Goal: Task Accomplishment & Management: Use online tool/utility

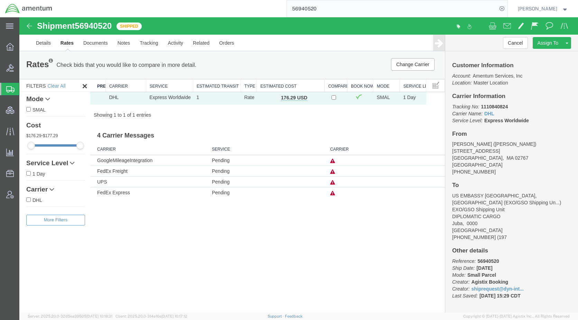
click at [25, 89] on span "Shipments" at bounding box center [22, 89] width 6 height 14
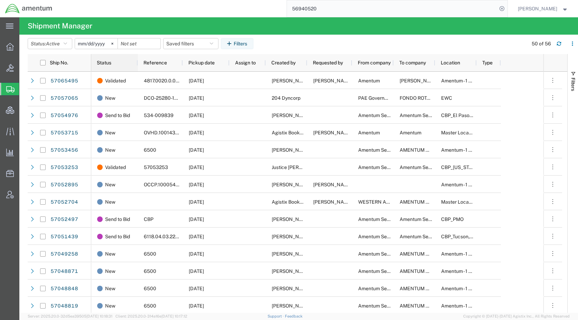
click at [109, 62] on span "Status" at bounding box center [104, 63] width 15 height 6
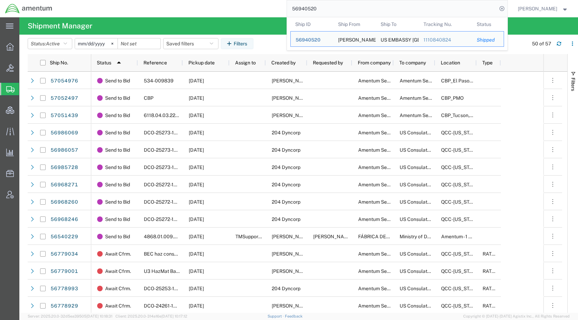
drag, startPoint x: 358, startPoint y: 10, endPoint x: 266, endPoint y: 16, distance: 92.9
click at [266, 16] on div "56940520 Ship ID Ship From Ship To Tracking Nu. Status Ship ID 56940520 Ship Fr…" at bounding box center [282, 8] width 450 height 17
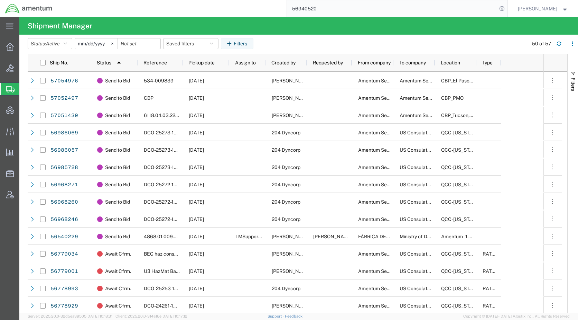
paste input "7051439"
click at [507, 7] on icon at bounding box center [502, 9] width 10 height 10
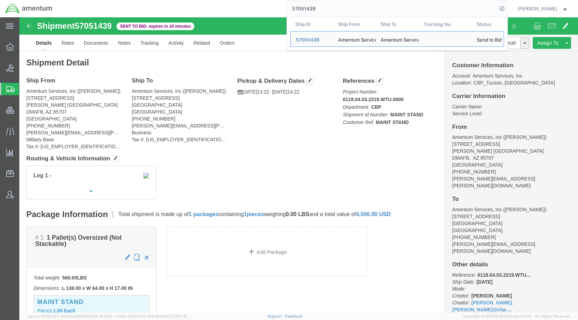
click at [333, 5] on input "57051439" at bounding box center [392, 8] width 210 height 17
click link "Rates"
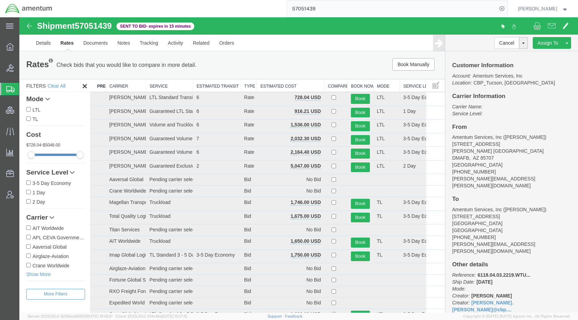
click at [285, 83] on th "Estimated Cost" at bounding box center [290, 85] width 67 height 13
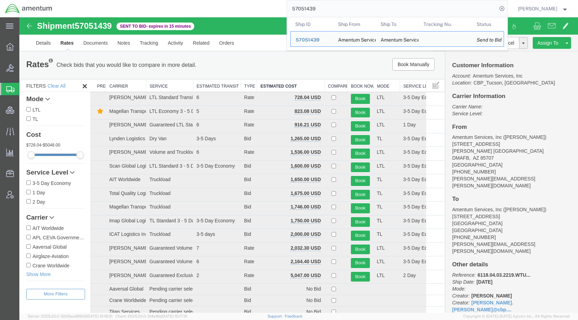
drag, startPoint x: 369, startPoint y: 11, endPoint x: 296, endPoint y: 9, distance: 72.3
click at [296, 9] on div "57051439 Ship ID Ship From Ship To Tracking Nu. Status Ship ID 57051439 Ship Fr…" at bounding box center [282, 8] width 450 height 17
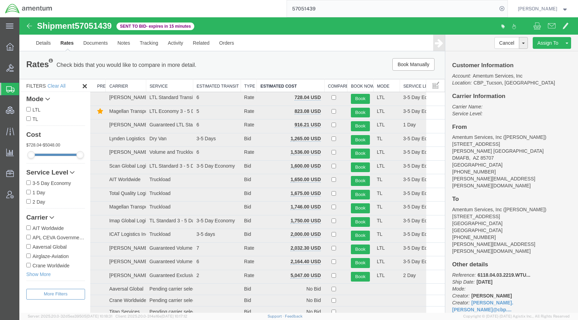
paste input "66642"
type input "57066642"
click at [507, 8] on icon at bounding box center [502, 9] width 10 height 10
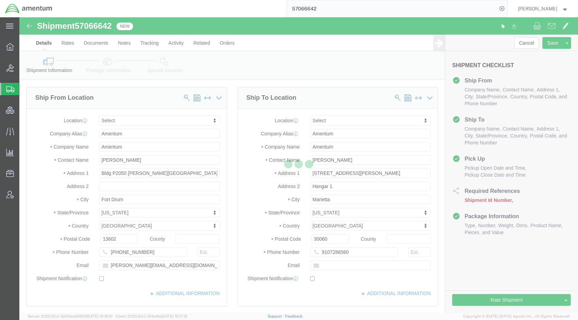
select select
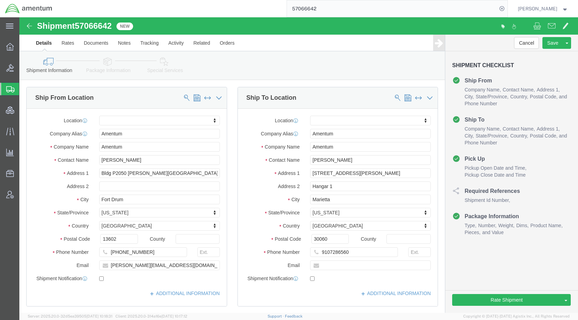
type input "57066642"
click icon
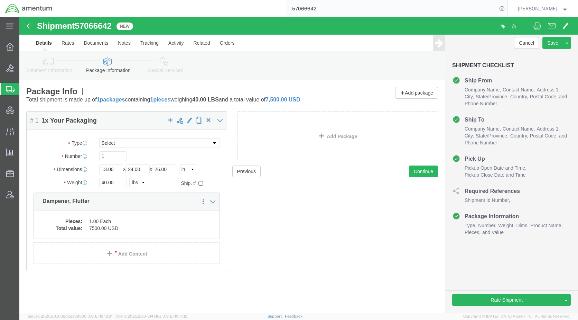
click icon
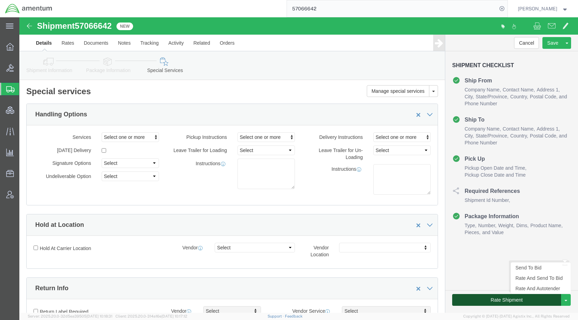
click button "Rate Shipment"
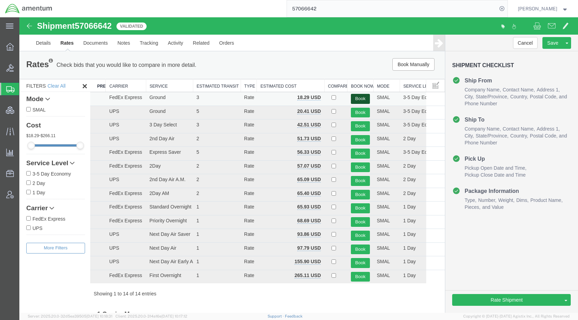
click at [357, 97] on button "Book" at bounding box center [360, 99] width 19 height 10
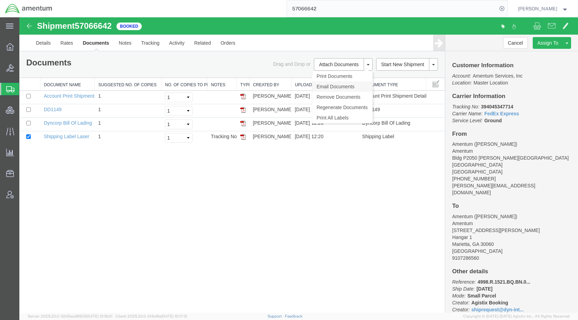
click at [337, 86] on link "Email Documents" at bounding box center [342, 86] width 60 height 10
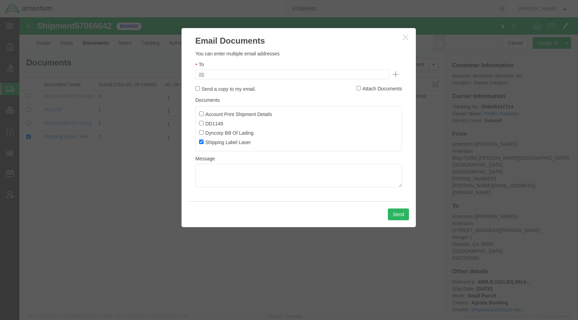
click at [268, 76] on input "text" at bounding box center [245, 74] width 81 height 9
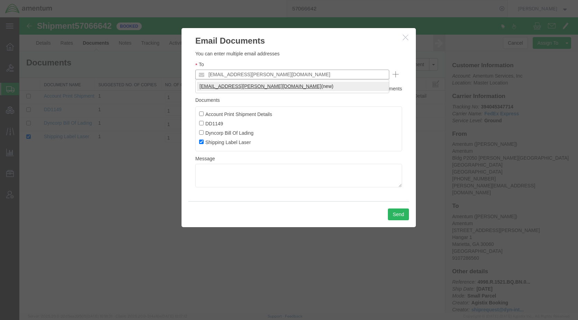
type input "[EMAIL_ADDRESS][PERSON_NAME][DOMAIN_NAME]"
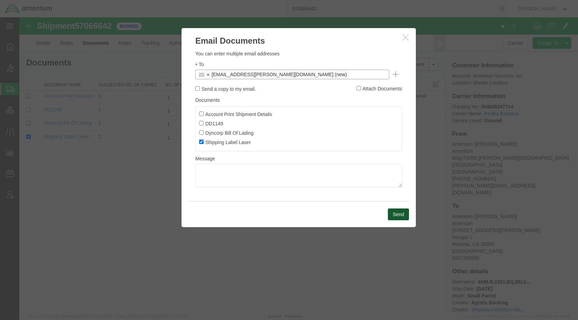
click at [397, 212] on button "Send" at bounding box center [398, 214] width 21 height 12
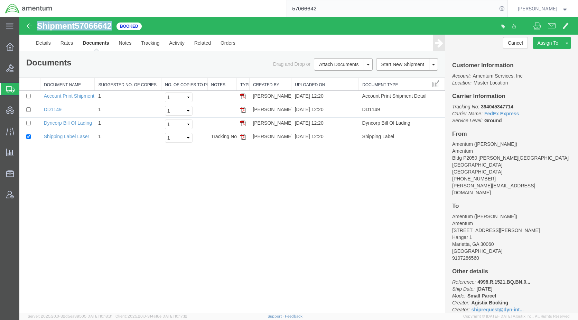
drag, startPoint x: 115, startPoint y: 29, endPoint x: 38, endPoint y: 26, distance: 76.5
click at [38, 26] on div "Shipment 57066642 4 of 4 Booked" at bounding box center [159, 27] width 279 height 13
copy h1 "Shipment 57066642"
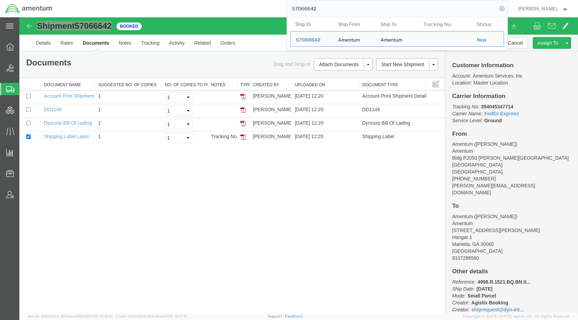
drag, startPoint x: 337, startPoint y: 11, endPoint x: 275, endPoint y: 10, distance: 61.9
click at [275, 10] on div "57066642 Ship ID Ship From Ship To Tracking Nu. Status Ship ID 57066642 Ship Fr…" at bounding box center [282, 8] width 450 height 17
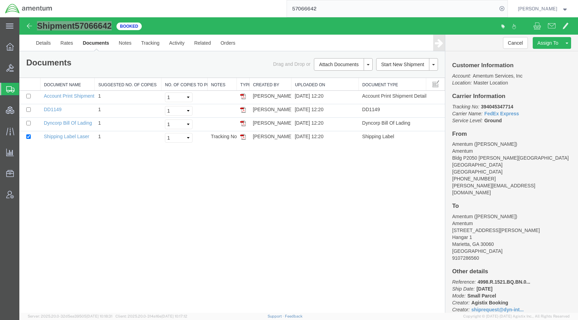
paste input "51439"
type input "57051439"
click at [507, 8] on icon at bounding box center [502, 9] width 10 height 10
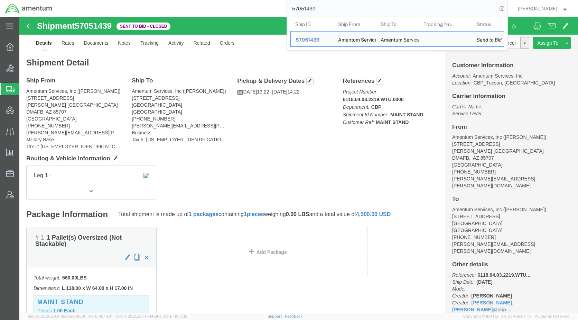
drag, startPoint x: 245, startPoint y: 154, endPoint x: 217, endPoint y: 125, distance: 40.4
click div "Leg 1 -"
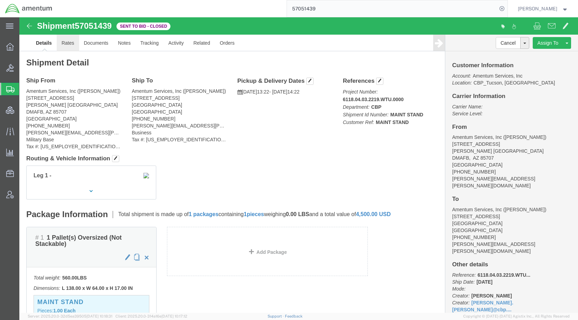
click link "Rates"
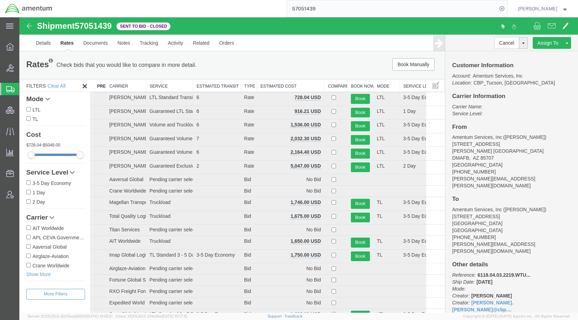
click at [262, 84] on th "Estimated Cost" at bounding box center [290, 85] width 67 height 13
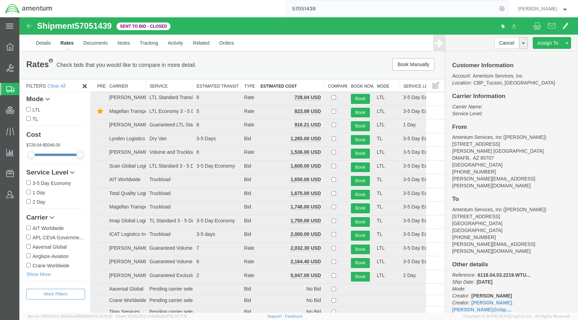
click at [127, 85] on th "Carrier" at bounding box center [126, 85] width 40 height 13
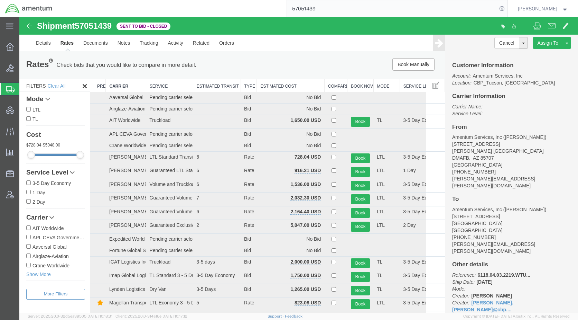
click at [282, 85] on th "Estimated Cost" at bounding box center [290, 85] width 67 height 13
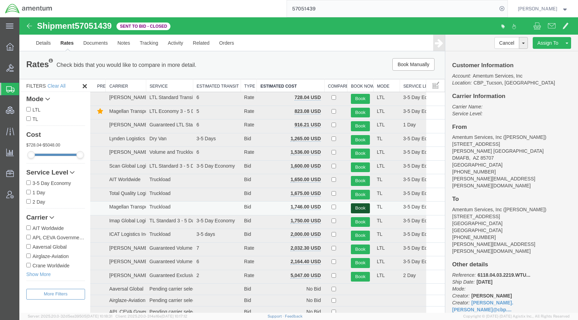
click at [354, 204] on button "Book" at bounding box center [360, 208] width 19 height 10
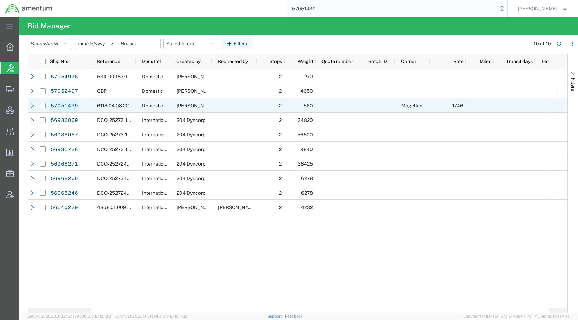
click at [67, 106] on link "57051439" at bounding box center [64, 105] width 28 height 11
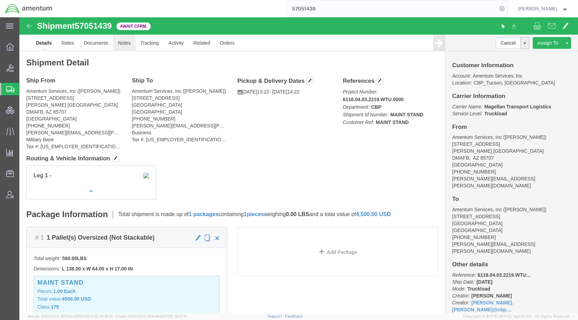
drag, startPoint x: 110, startPoint y: 25, endPoint x: 115, endPoint y: 27, distance: 5.9
click link "Notes"
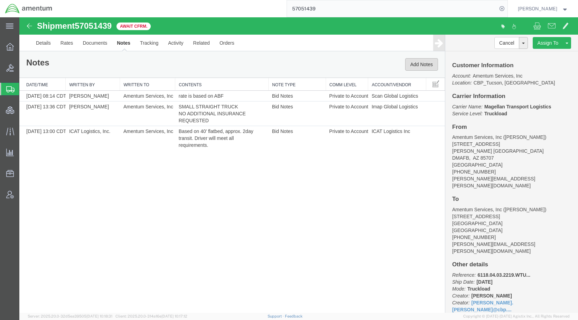
click at [422, 67] on button "Add Notes" at bounding box center [421, 64] width 33 height 12
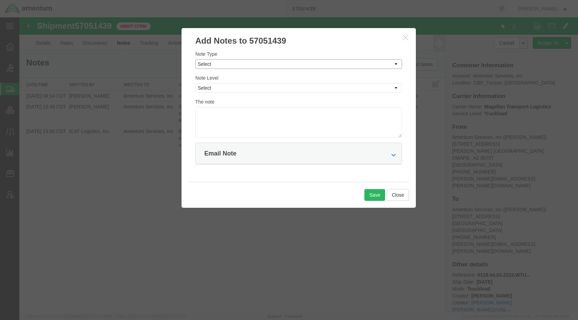
click at [232, 65] on select "Select Approval Bid Notes Carrier Change Notes Claim Notes Content Hazmat Notes…" at bounding box center [298, 64] width 207 height 10
select select "BID_NOTES"
click at [195, 59] on select "Select Approval Bid Notes Carrier Change Notes Claim Notes Content Hazmat Notes…" at bounding box center [298, 64] width 207 height 10
click at [229, 89] on select "Select Private to Account Private to Vendor Public" at bounding box center [298, 88] width 207 height 10
select select "PUBLIC"
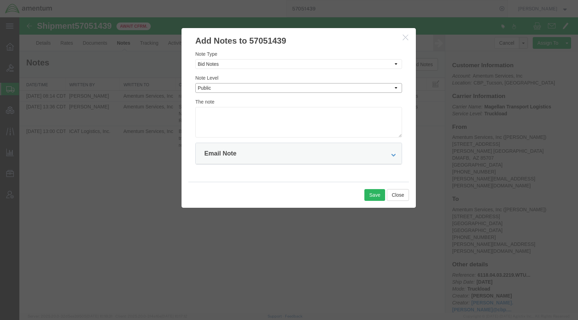
click at [195, 83] on select "Select Private to Account Private to Vendor Public" at bounding box center [298, 88] width 207 height 10
click at [231, 118] on textarea at bounding box center [298, 122] width 207 height 30
click at [223, 112] on textarea "[PERSON_NAME] rates are not valid due to girth restrictions." at bounding box center [298, 122] width 207 height 30
type textarea "[PERSON_NAME] rates and one Magellan rate are not valid due to girth restrictio…"
click at [368, 193] on button "Save" at bounding box center [375, 195] width 21 height 12
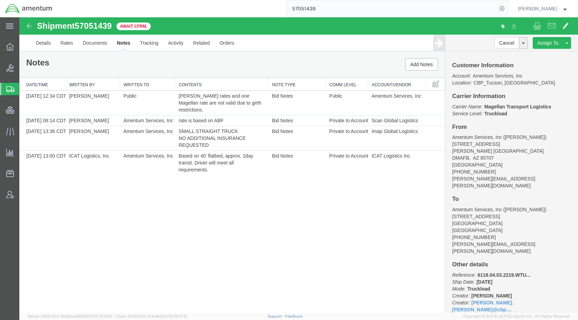
drag, startPoint x: 242, startPoint y: 243, endPoint x: 226, endPoint y: 229, distance: 21.4
click at [242, 243] on div "Shipment 57051439 4 of 4 Await Cfrm. Details Rates Documents Notes Tracking Act…" at bounding box center [298, 164] width 559 height 295
click at [25, 89] on span "Shipments" at bounding box center [22, 89] width 6 height 14
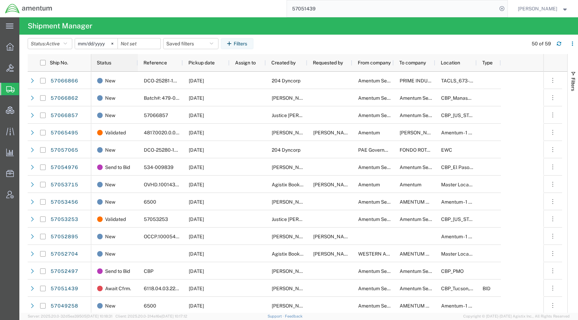
click at [101, 62] on span "Status" at bounding box center [104, 63] width 15 height 6
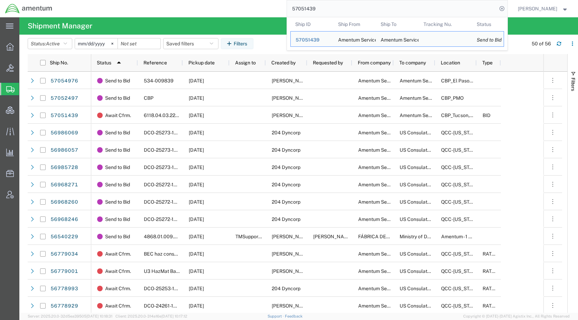
drag, startPoint x: 340, startPoint y: 10, endPoint x: 294, endPoint y: 17, distance: 46.9
click at [294, 17] on div "57051439 Ship ID Ship From Ship To Tracking Nu. Status Ship ID 57051439 Ship Fr…" at bounding box center [282, 8] width 450 height 17
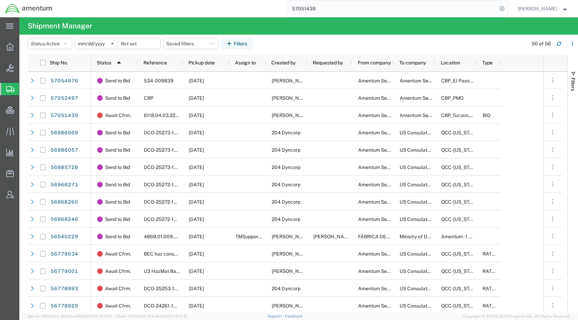
paste input "2497"
click at [507, 7] on icon at bounding box center [502, 9] width 10 height 10
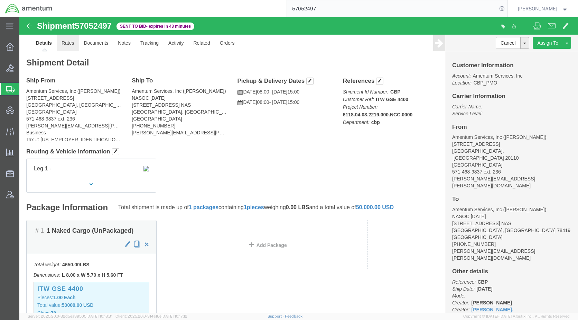
click link "Rates"
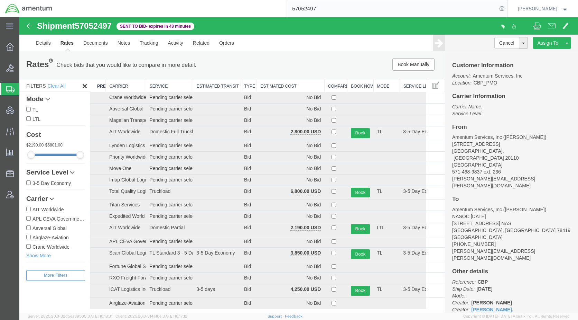
click at [262, 87] on th "Estimated Cost" at bounding box center [290, 85] width 67 height 13
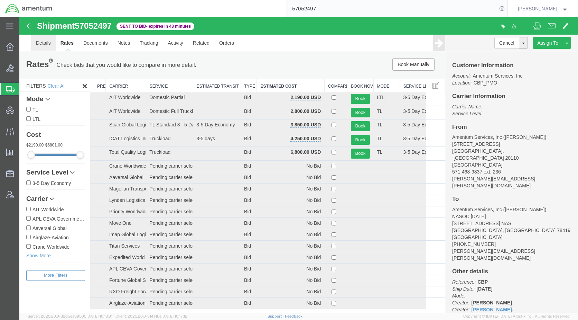
click at [37, 44] on link "Details" at bounding box center [43, 43] width 25 height 17
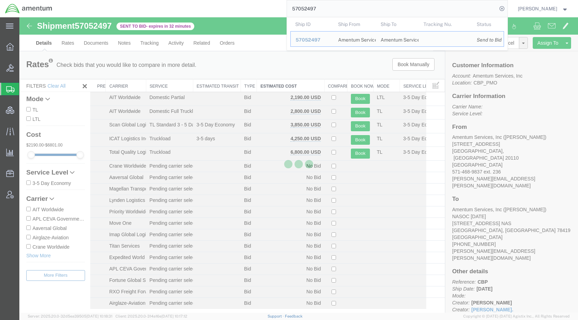
drag, startPoint x: 350, startPoint y: 12, endPoint x: 308, endPoint y: 10, distance: 41.5
click at [294, 9] on div "57052497 Ship ID Ship From Ship To Tracking Nu. Status Ship ID 57052497 Ship Fr…" at bounding box center [282, 8] width 450 height 17
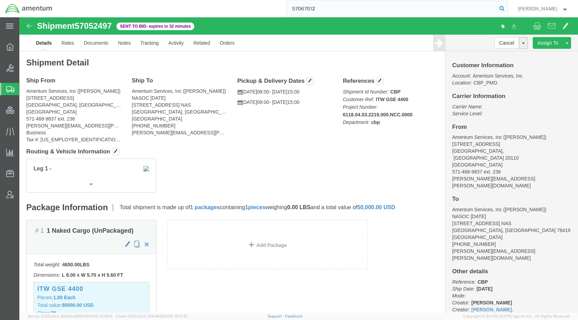
click at [507, 10] on icon at bounding box center [502, 9] width 10 height 10
type input "57067012"
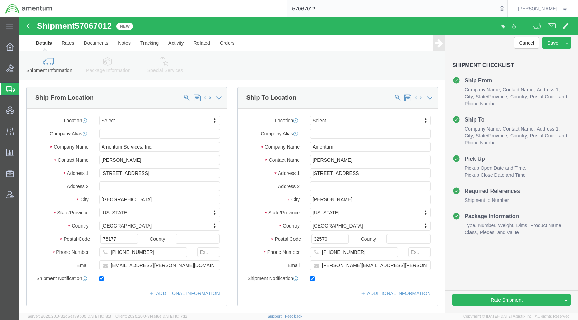
select select
drag, startPoint x: 83, startPoint y: 44, endPoint x: 90, endPoint y: 49, distance: 8.9
click icon
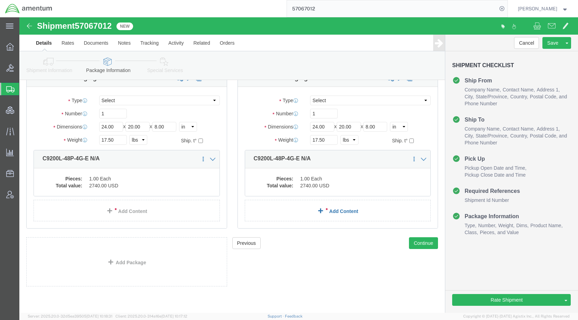
scroll to position [410, 0]
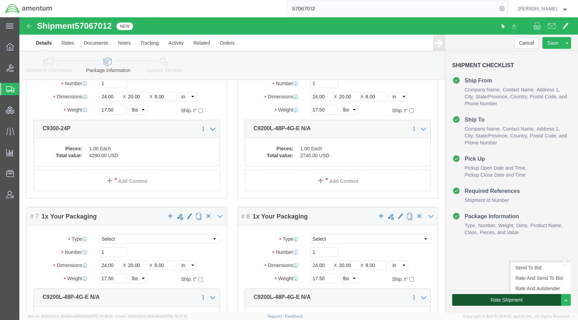
click button "Rate Shipment"
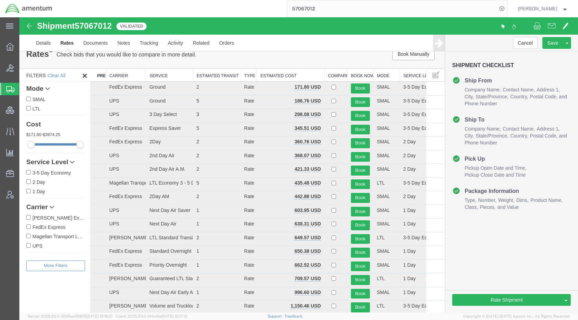
scroll to position [0, 0]
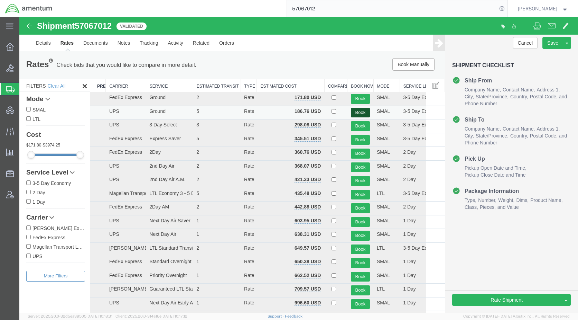
click at [358, 112] on button "Book" at bounding box center [360, 113] width 19 height 10
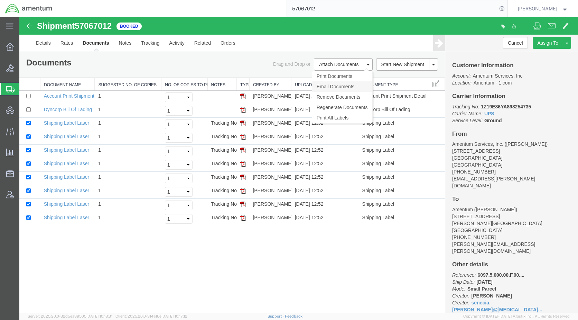
click at [333, 85] on link "Email Documents" at bounding box center [342, 86] width 60 height 10
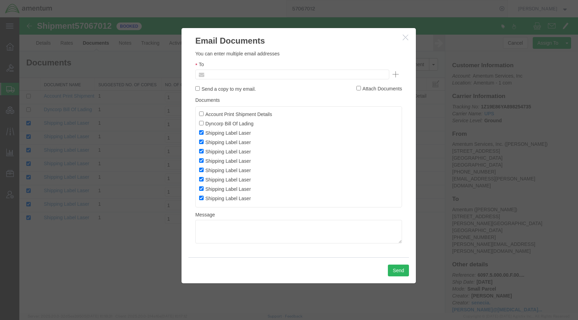
click at [269, 77] on input "text" at bounding box center [245, 74] width 81 height 9
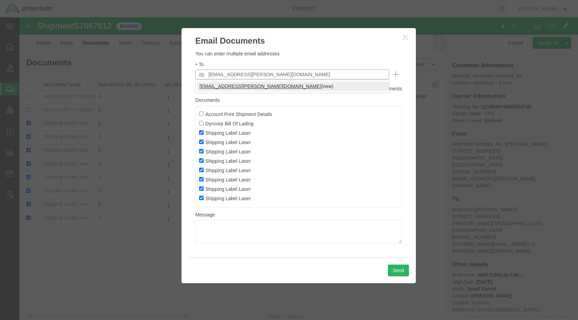
type input "[EMAIL_ADDRESS][PERSON_NAME][DOMAIN_NAME]"
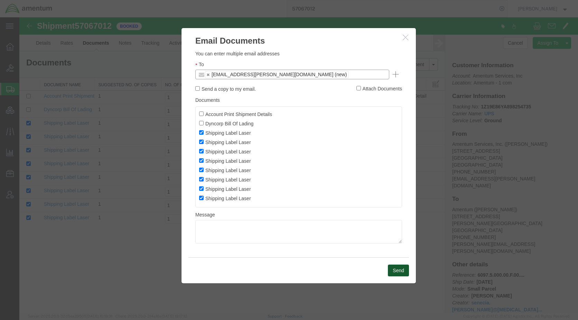
click at [393, 268] on button "Send" at bounding box center [398, 270] width 21 height 12
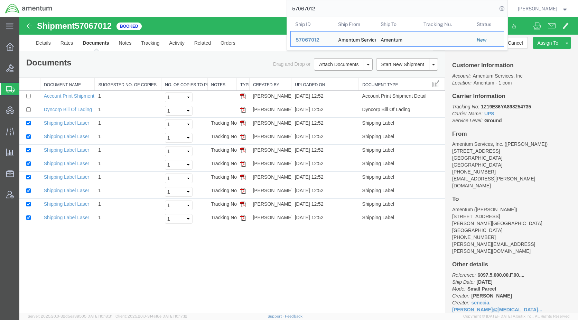
drag, startPoint x: 342, startPoint y: 6, endPoint x: 272, endPoint y: 5, distance: 69.9
click at [272, 5] on div "57067012 Ship ID Ship From Ship To Tracking Nu. Status Ship ID 57067012 Ship Fr…" at bounding box center [282, 8] width 450 height 17
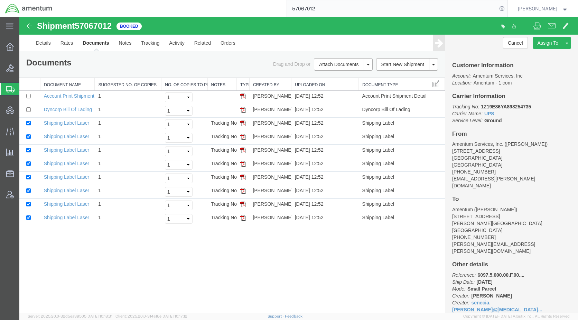
paste input "52497"
click at [507, 7] on icon at bounding box center [502, 9] width 10 height 10
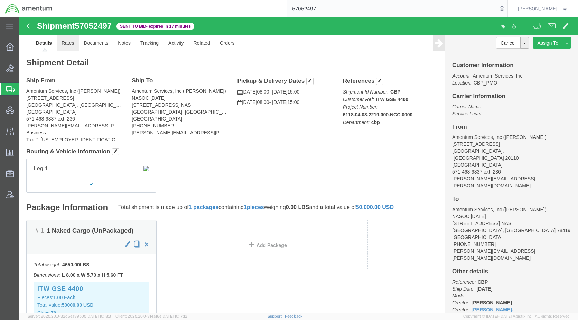
click link "Rates"
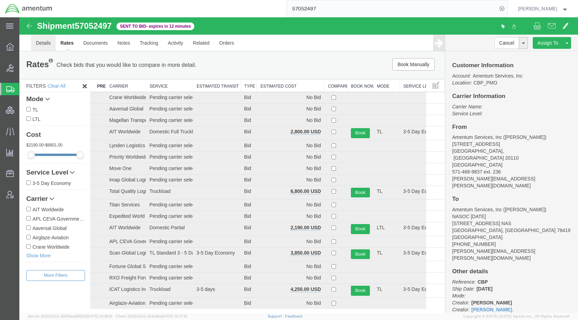
click at [49, 44] on link "Details" at bounding box center [43, 43] width 25 height 17
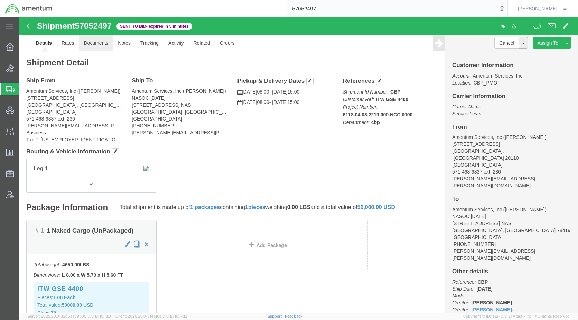
click link "Documents"
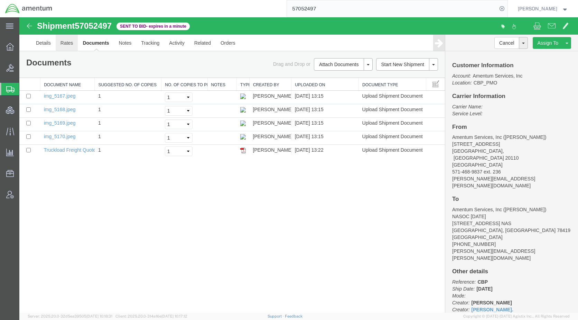
click at [64, 42] on link "Rates" at bounding box center [67, 43] width 22 height 17
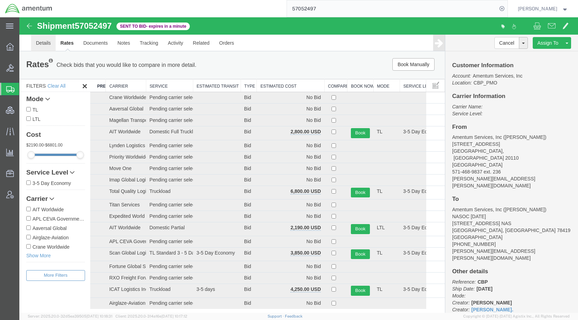
click at [49, 44] on link "Details" at bounding box center [43, 43] width 25 height 17
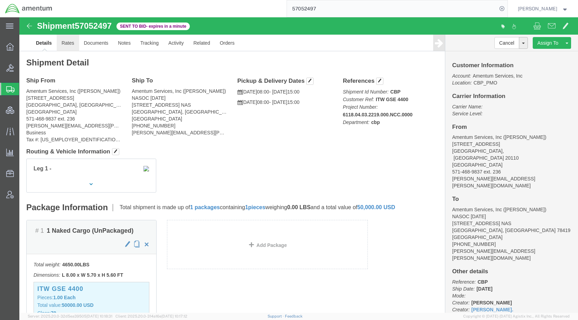
click link "Rates"
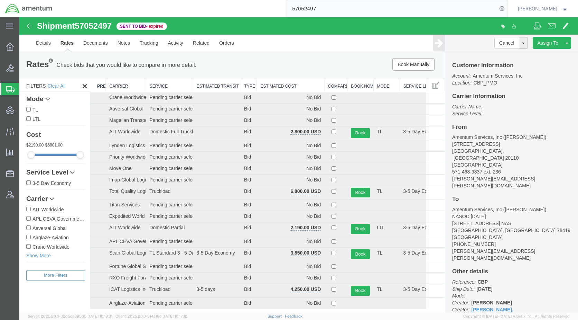
click at [263, 88] on th "Estimated Cost" at bounding box center [290, 85] width 67 height 13
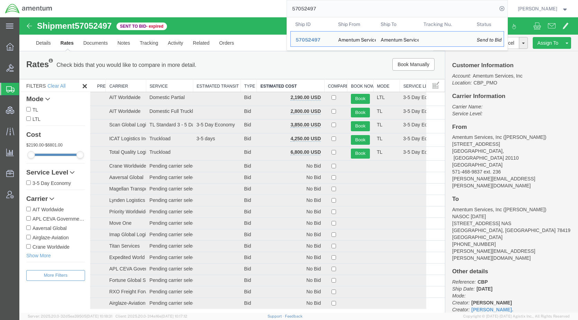
drag, startPoint x: 349, startPoint y: 8, endPoint x: 303, endPoint y: 10, distance: 46.4
click at [303, 10] on input "57052497" at bounding box center [392, 8] width 210 height 17
paste input "67259"
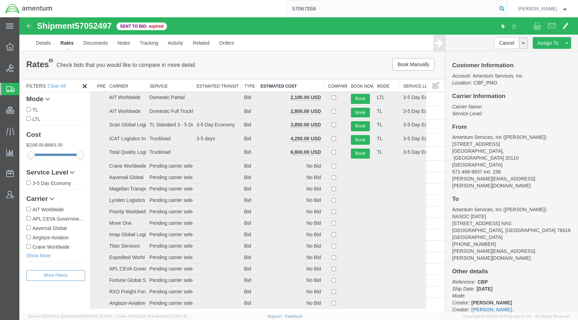
type input "57067259"
click at [507, 8] on icon at bounding box center [502, 9] width 10 height 10
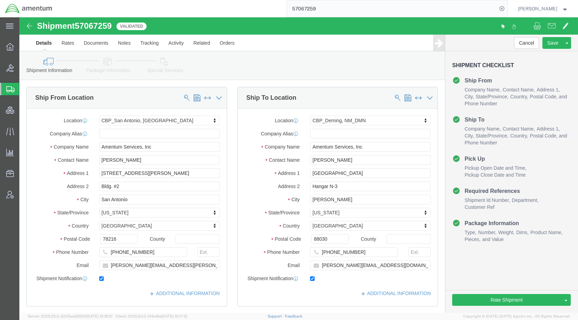
select select "49945"
select select "49938"
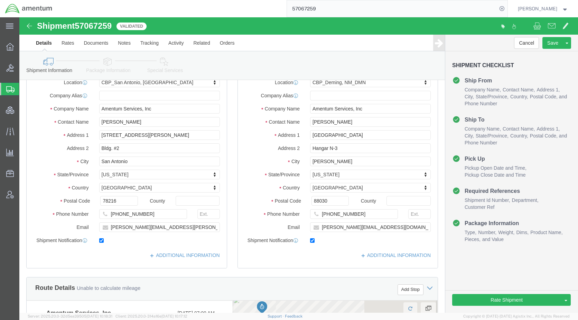
scroll to position [277, 0]
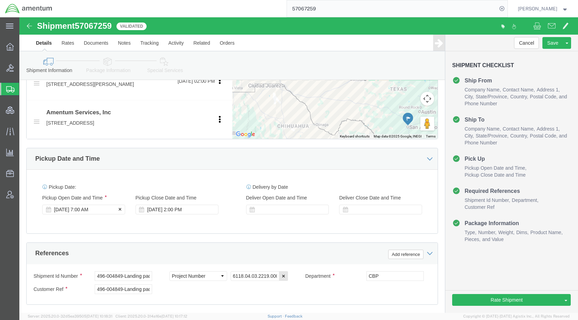
click div "[DATE] 7:00 AM"
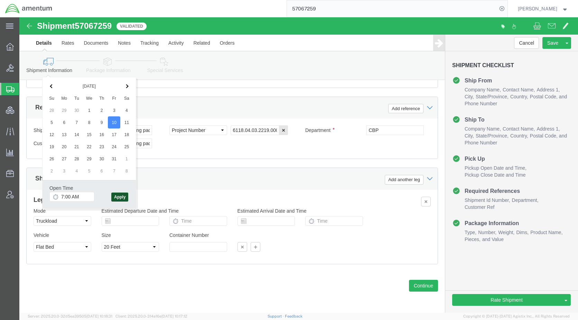
click button "Apply"
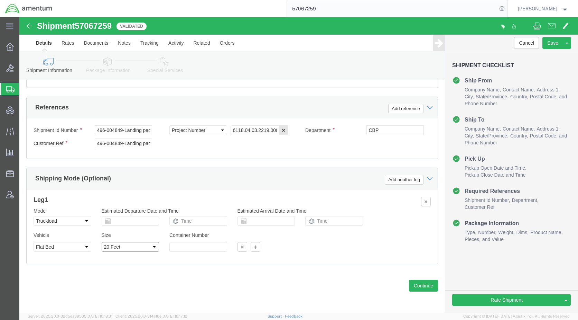
click select "Select 20 Feet 28 Feet 35 Feet 40 Feet 48 Feet 53 Feet"
select select "53FT"
click select "Select 20 Feet 28 Feet 35 Feet 40 Feet 48 Feet 53 Feet"
click link "Notes"
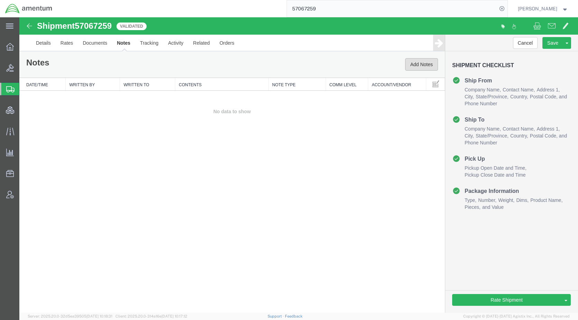
click at [406, 65] on button "Add Notes" at bounding box center [421, 64] width 33 height 12
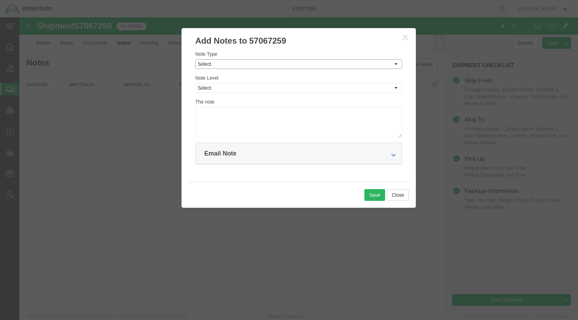
click at [244, 65] on select "Select Approval Bid Notes Carrier Change Notes Claim Notes Content Hazmat Notes…" at bounding box center [298, 64] width 207 height 10
select select "BID_NOTES"
click at [195, 59] on select "Select Approval Bid Notes Carrier Change Notes Claim Notes Content Hazmat Notes…" at bounding box center [298, 64] width 207 height 10
click at [241, 89] on select "Select Private to Account Private to Vendor Public" at bounding box center [298, 88] width 207 height 10
select select "PUBLIC"
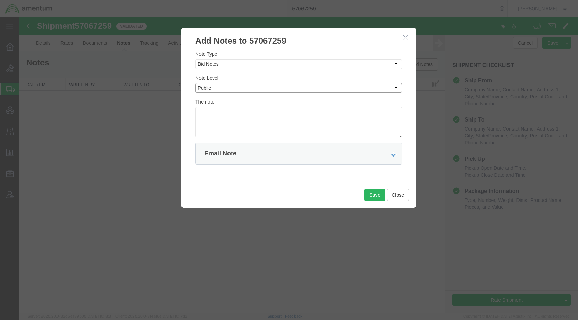
click at [195, 83] on select "Select Private to Account Private to Vendor Public" at bounding box center [298, 88] width 207 height 10
click at [242, 119] on textarea at bounding box center [298, 122] width 207 height 30
type textarea "flatbed with ramps required"
click at [373, 192] on button "Save" at bounding box center [375, 195] width 21 height 12
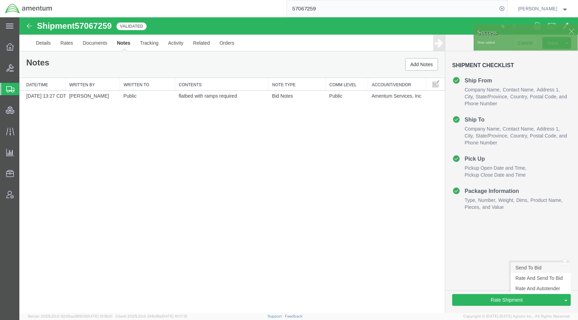
click at [526, 268] on link "Send To Bid" at bounding box center [541, 267] width 60 height 10
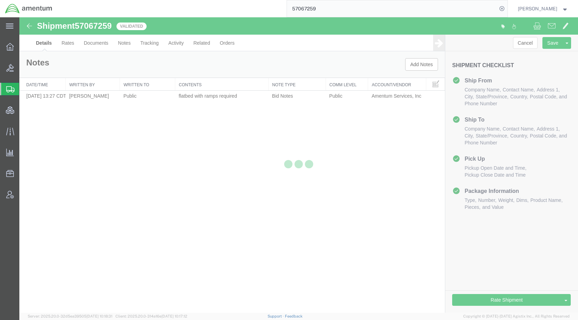
select select "49945"
select select "49938"
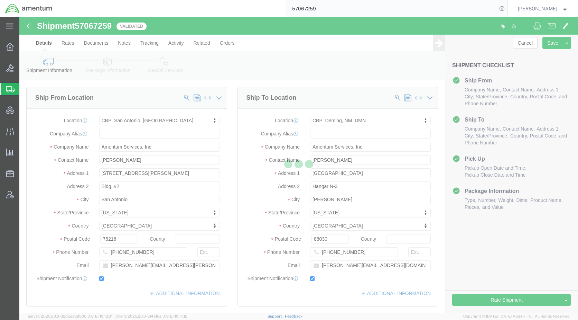
select select "TL"
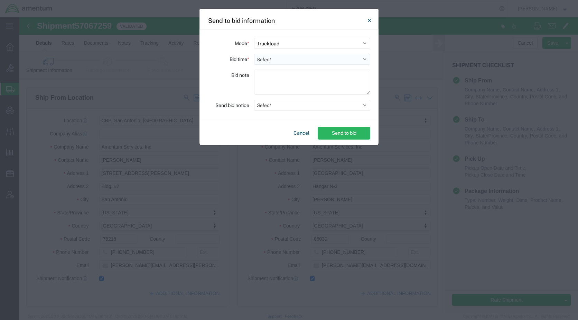
click at [279, 60] on select "Select 30 Min (Rush) 1 Hour (Rush) 2 Hours (Rush) 4 Hours (Rush) 8 Hours (Rush)…" at bounding box center [312, 59] width 116 height 11
select select "24"
click at [254, 54] on select "Select 30 Min (Rush) 1 Hour (Rush) 2 Hours (Rush) 4 Hours (Rush) 8 Hours (Rush)…" at bounding box center [312, 59] width 116 height 11
click at [278, 106] on button "Select" at bounding box center [312, 105] width 116 height 11
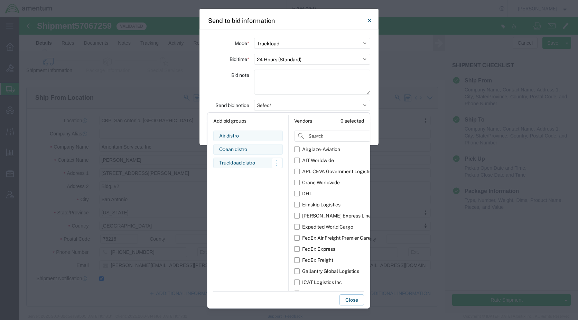
click at [247, 163] on div "Truckload distro" at bounding box center [248, 162] width 58 height 7
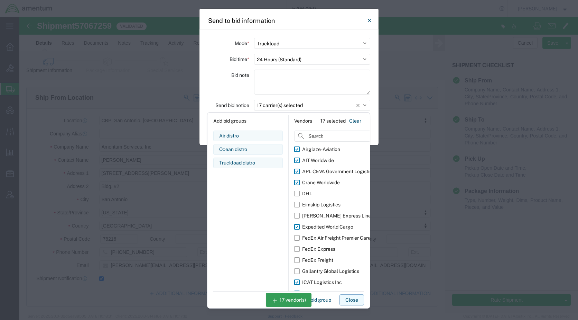
click at [355, 301] on button "Close" at bounding box center [352, 299] width 25 height 11
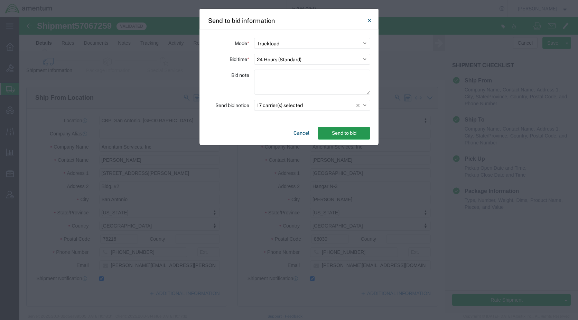
click at [341, 129] on button "Send to bid" at bounding box center [344, 133] width 53 height 13
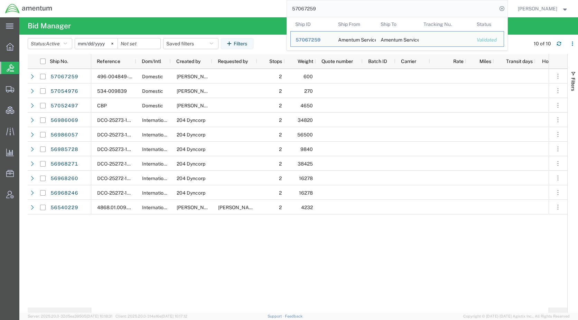
drag, startPoint x: 339, startPoint y: 12, endPoint x: 306, endPoint y: 10, distance: 32.9
click at [306, 10] on input "57067259" at bounding box center [392, 8] width 210 height 17
click at [348, 8] on input "57067259" at bounding box center [392, 8] width 210 height 17
drag, startPoint x: 341, startPoint y: 11, endPoint x: 301, endPoint y: 13, distance: 40.2
click at [301, 13] on input "57067259" at bounding box center [392, 8] width 210 height 17
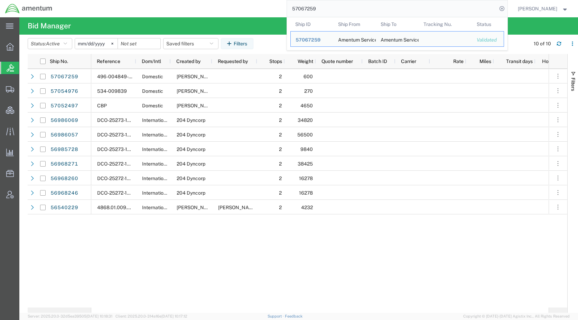
paste input "865"
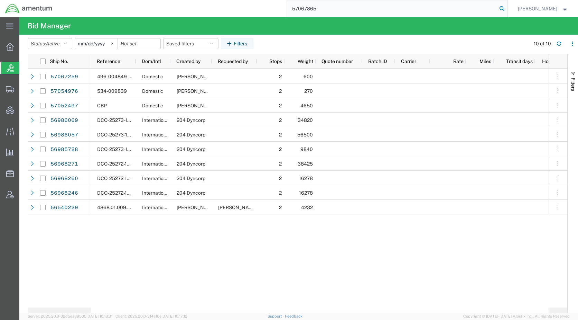
click at [507, 8] on icon at bounding box center [502, 9] width 10 height 10
type input "57067865"
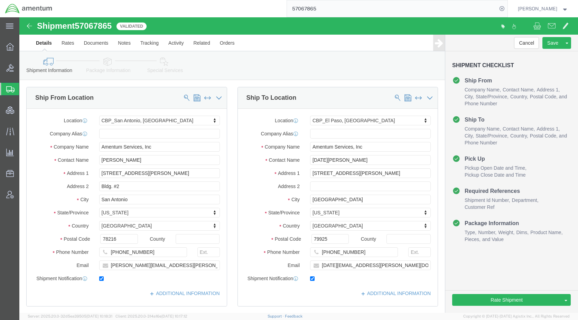
select select "49945"
select select "49939"
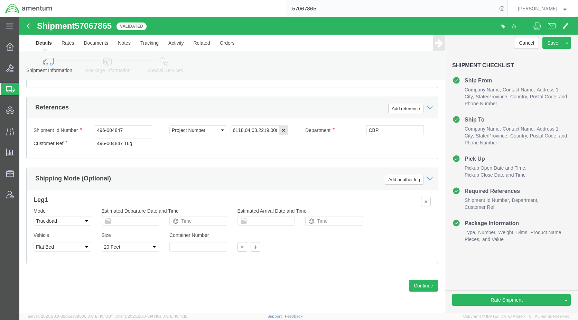
scroll to position [429, 0]
click select "Select 20 Feet 28 Feet 35 Feet 40 Feet 48 Feet 53 Feet"
select select "53FT"
click select "Select 20 Feet 28 Feet 35 Feet 40 Feet 48 Feet 53 Feet"
click link "Notes"
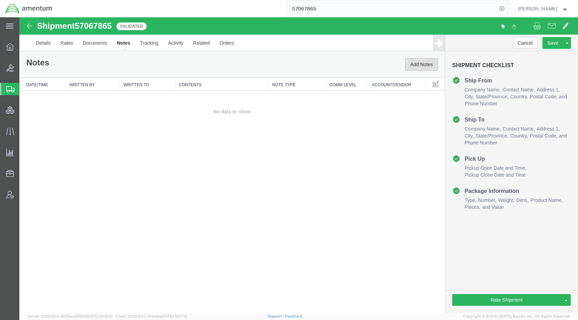
click at [412, 66] on button "Add Notes" at bounding box center [421, 64] width 33 height 12
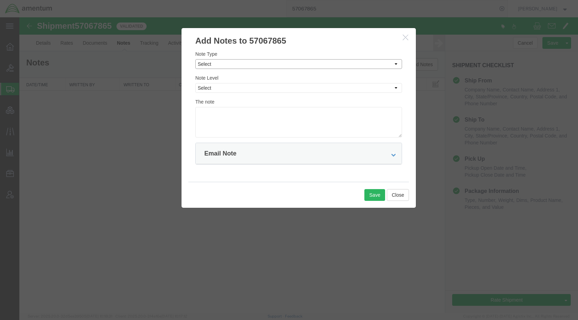
click at [243, 66] on select "Select Approval Bid Notes Carrier Change Notes Claim Notes Content Hazmat Notes…" at bounding box center [298, 64] width 207 height 10
select select "BID_NOTES"
click at [195, 59] on select "Select Approval Bid Notes Carrier Change Notes Claim Notes Content Hazmat Notes…" at bounding box center [298, 64] width 207 height 10
click at [231, 90] on select "Select Private to Account Private to Vendor Public" at bounding box center [298, 88] width 207 height 10
select select "PUBLIC"
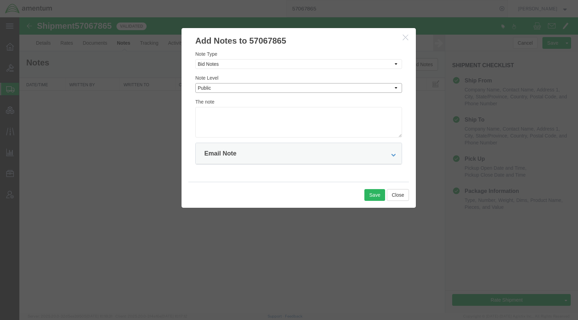
click at [195, 83] on select "Select Private to Account Private to Vendor Public" at bounding box center [298, 88] width 207 height 10
click at [230, 123] on textarea at bounding box center [298, 122] width 207 height 30
type textarea "flatbed with ramps required"
click at [366, 201] on div "Save Close" at bounding box center [299, 195] width 221 height 26
click at [369, 195] on button "Save" at bounding box center [375, 195] width 21 height 12
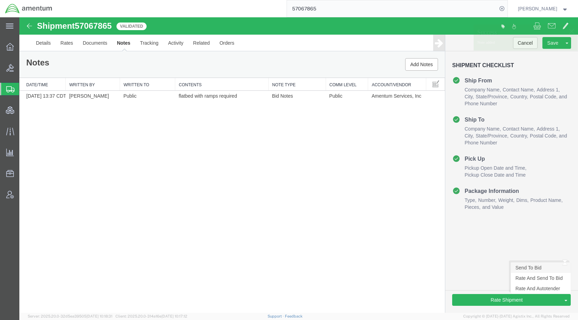
click at [539, 269] on link "Send To Bid" at bounding box center [541, 267] width 60 height 10
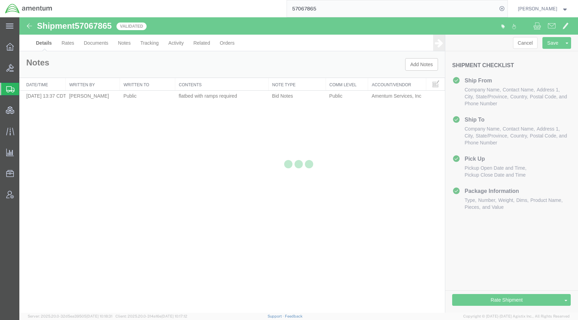
select select "49945"
select select "49939"
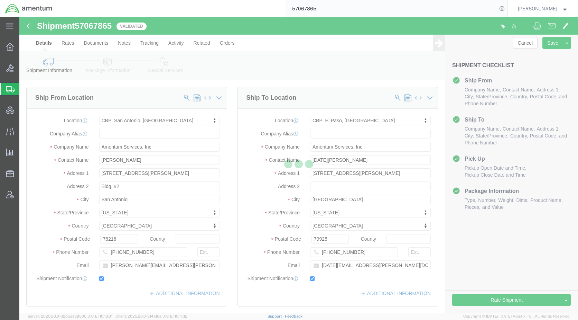
select select "TL"
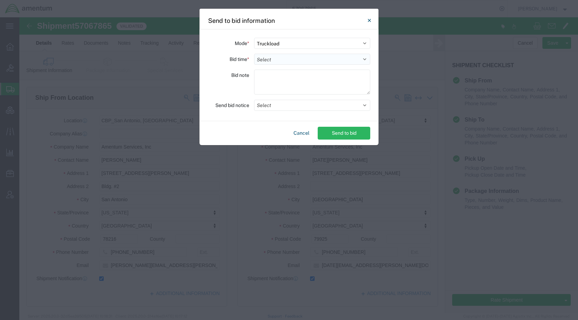
click at [280, 61] on select "Select 30 Min (Rush) 1 Hour (Rush) 2 Hours (Rush) 4 Hours (Rush) 8 Hours (Rush)…" at bounding box center [312, 59] width 116 height 11
select select "24"
click at [254, 54] on select "Select 30 Min (Rush) 1 Hour (Rush) 2 Hours (Rush) 4 Hours (Rush) 8 Hours (Rush)…" at bounding box center [312, 59] width 116 height 11
click at [281, 109] on button "Select" at bounding box center [312, 105] width 116 height 11
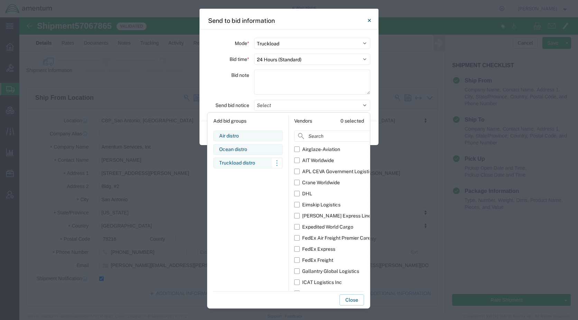
click at [246, 163] on div "Truckload distro" at bounding box center [248, 162] width 58 height 7
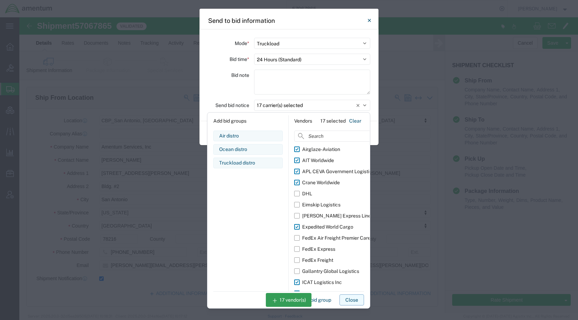
click at [348, 298] on button "Close" at bounding box center [352, 299] width 25 height 11
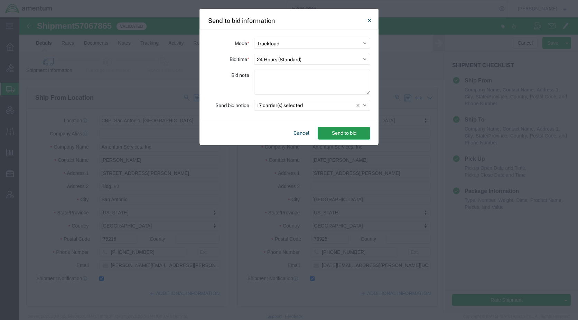
click at [350, 132] on button "Send to bid" at bounding box center [344, 133] width 53 height 13
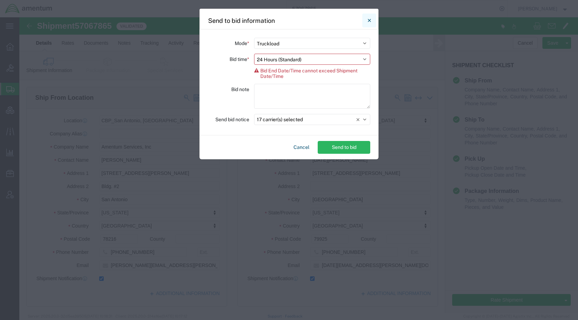
click at [367, 19] on button "Close" at bounding box center [370, 20] width 14 height 14
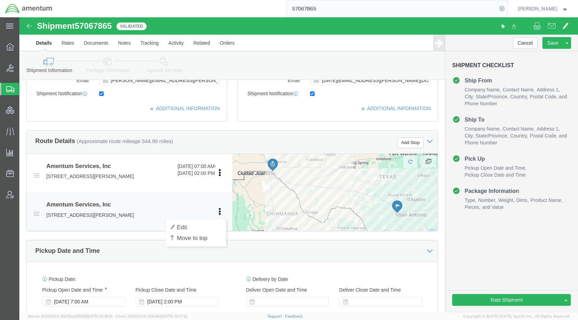
scroll to position [208, 0]
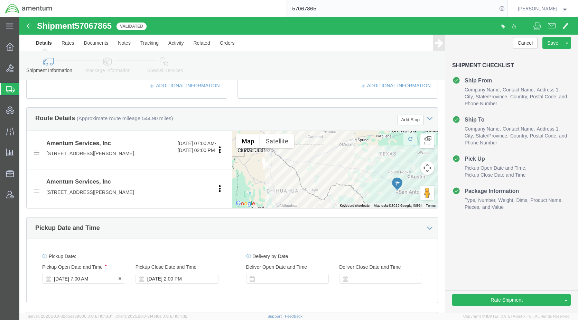
click div "[DATE] 7:00 AM"
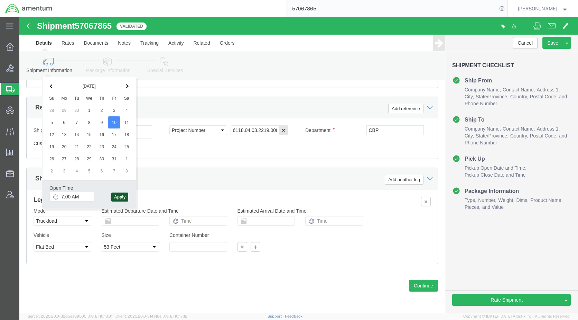
click button "Apply"
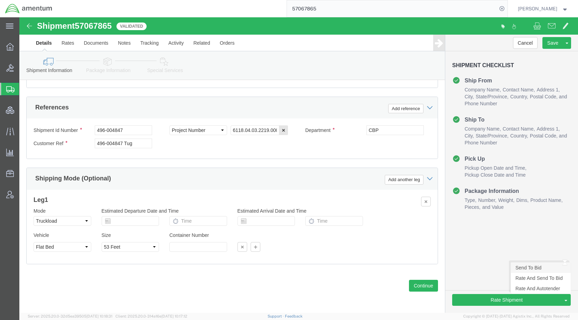
click link "Send To Bid"
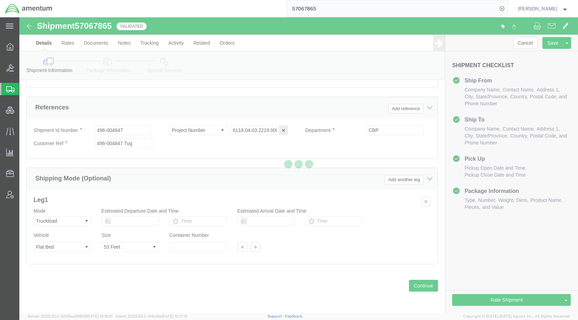
select select "TL"
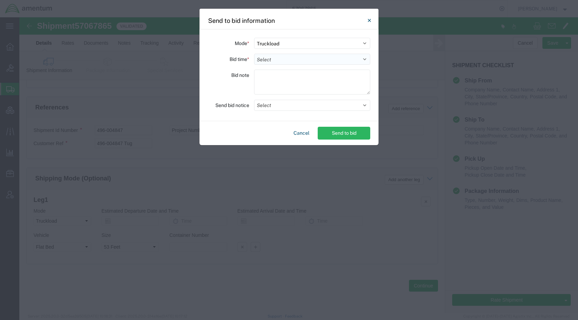
click at [274, 61] on select "Select 30 Min (Rush) 1 Hour (Rush) 2 Hours (Rush) 4 Hours (Rush) 8 Hours (Rush)…" at bounding box center [312, 59] width 116 height 11
select select "24"
click at [254, 54] on select "Select 30 Min (Rush) 1 Hour (Rush) 2 Hours (Rush) 4 Hours (Rush) 8 Hours (Rush)…" at bounding box center [312, 59] width 116 height 11
click at [266, 107] on button "Select" at bounding box center [312, 105] width 116 height 11
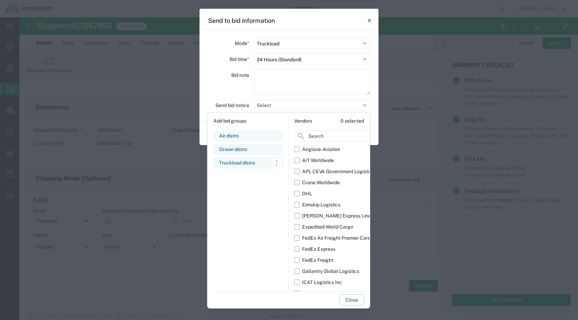
click at [247, 161] on div "Truckload distro" at bounding box center [248, 162] width 58 height 7
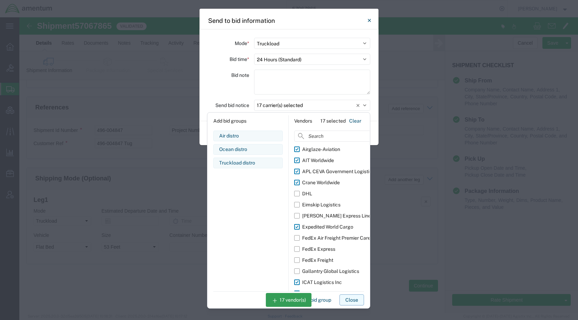
click at [355, 298] on button "Close" at bounding box center [352, 299] width 25 height 11
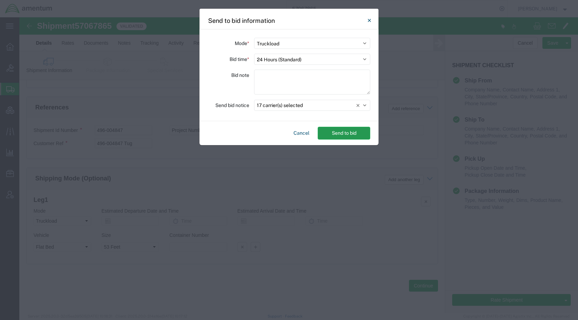
click at [341, 134] on button "Send to bid" at bounding box center [344, 133] width 53 height 13
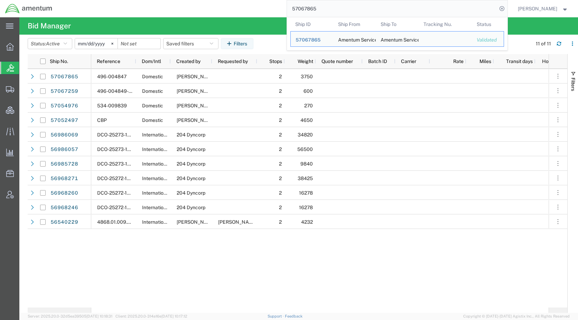
drag, startPoint x: 347, startPoint y: 9, endPoint x: 286, endPoint y: 11, distance: 61.6
click at [286, 11] on div "57067865 Ship ID Ship From Ship To Tracking Nu. Status Ship ID 57067865 Ship Fr…" at bounding box center [282, 8] width 450 height 17
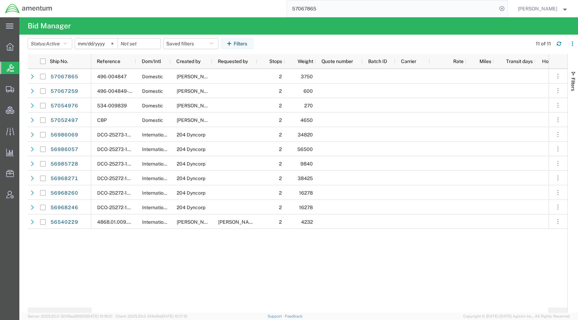
paste input "54968"
click at [507, 8] on icon at bounding box center [502, 9] width 10 height 10
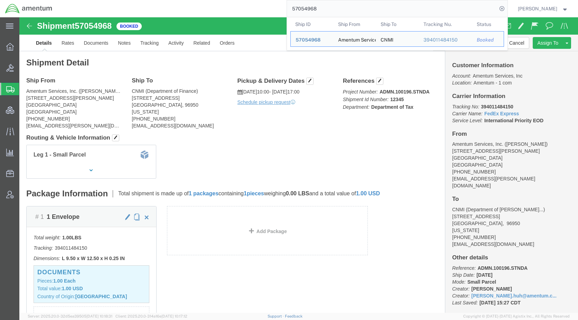
click div "Shipment Detail Ship From Amentum Services, Inc. ([PERSON_NAME]) [STREET_ADDRES…"
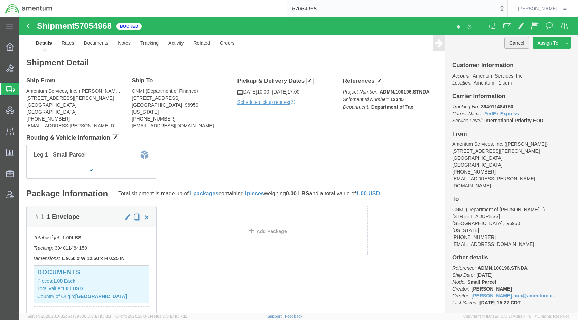
click button "Cancel"
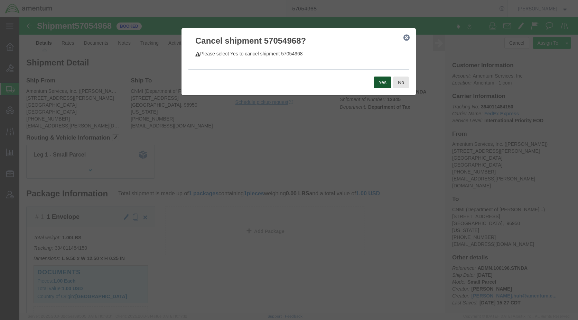
click button "Yes"
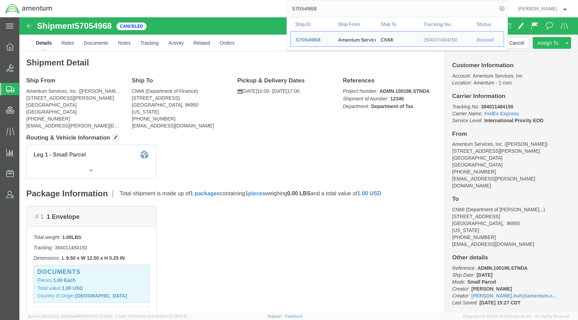
drag, startPoint x: 345, startPoint y: 9, endPoint x: 299, endPoint y: 4, distance: 45.5
click at [299, 4] on input "57054968" at bounding box center [392, 8] width 210 height 17
paste input "2497"
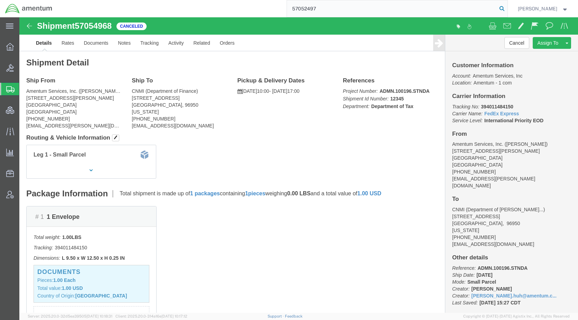
click at [507, 8] on icon at bounding box center [502, 9] width 10 height 10
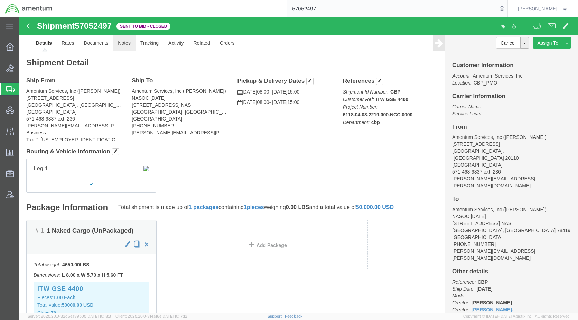
click link "Notes"
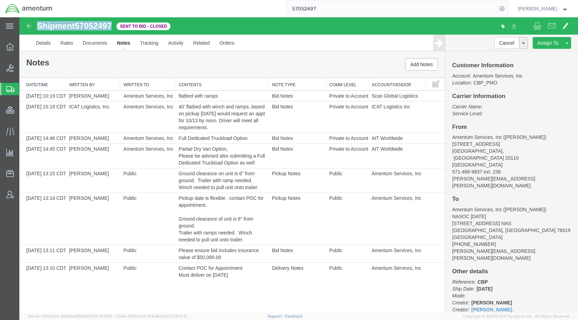
drag, startPoint x: 115, startPoint y: 26, endPoint x: 38, endPoint y: 23, distance: 76.1
click at [38, 23] on div "Shipment 57052497 8 of 8 Sent to Bid - Closed" at bounding box center [159, 27] width 279 height 13
copy h1 "Shipment 57052497"
click at [25, 91] on span "Shipments" at bounding box center [22, 89] width 6 height 14
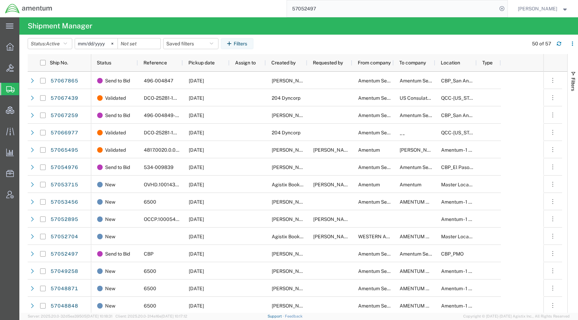
click at [285, 314] on link "Support" at bounding box center [276, 316] width 17 height 4
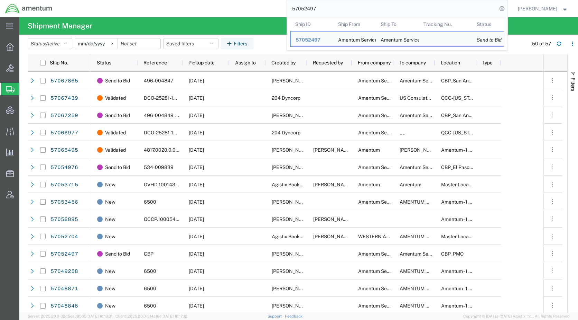
click at [281, 10] on div "57052497 Ship ID Ship From Ship To Tracking Nu. Status Ship ID 57052497 Ship Fr…" at bounding box center [282, 8] width 450 height 17
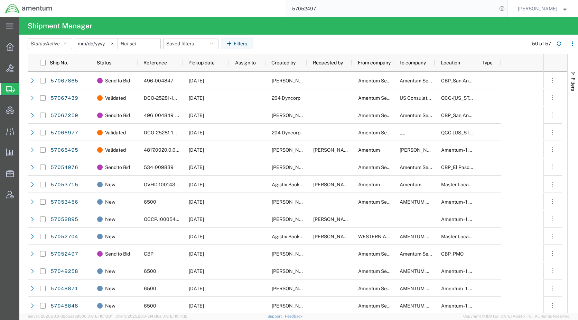
paste input "DCI-25281-201693"
click at [507, 7] on icon at bounding box center [502, 9] width 10 height 10
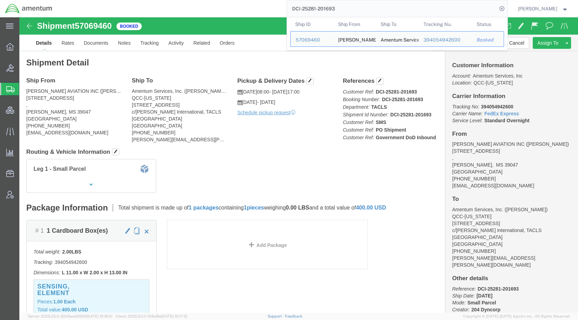
drag, startPoint x: 370, startPoint y: 6, endPoint x: 287, endPoint y: 10, distance: 83.1
click at [287, 10] on div "DCI-25281-201693 Ship ID Ship From Ship To Tracking Nu. Status Ship ID 57069460…" at bounding box center [282, 8] width 450 height 17
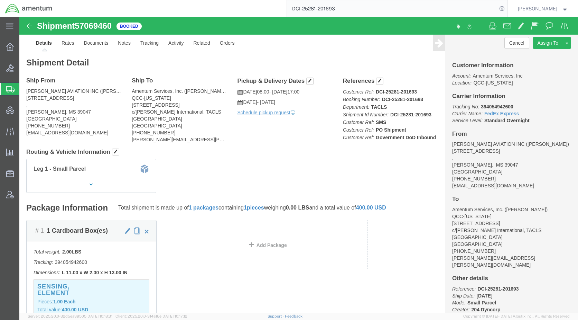
paste input "57069466"
type input "57069466"
click at [507, 8] on icon at bounding box center [502, 9] width 10 height 10
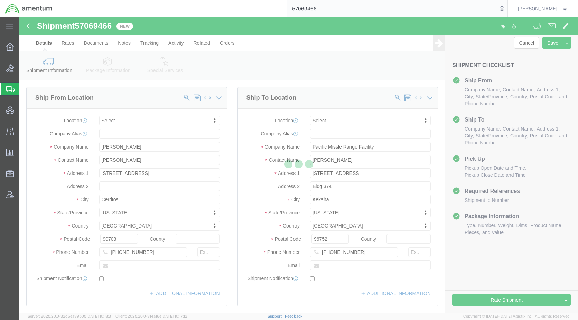
select select
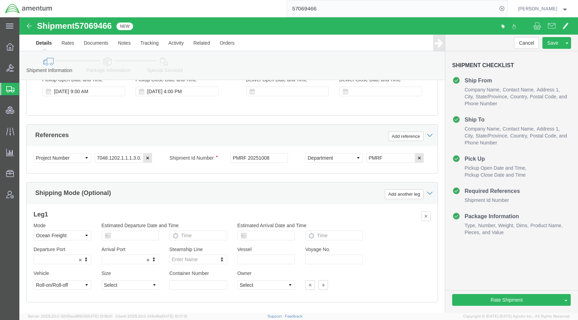
scroll to position [433, 0]
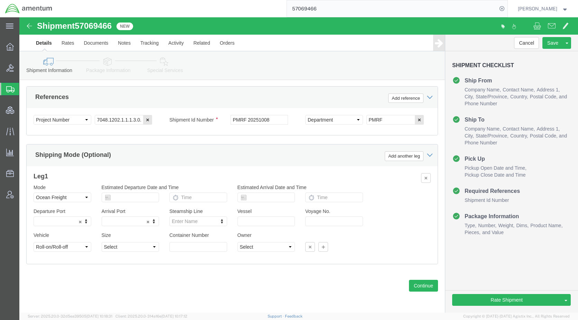
click icon
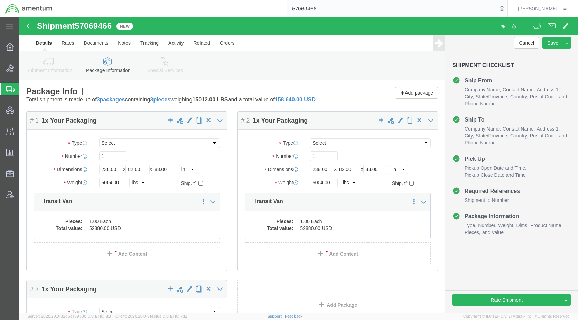
click at [25, 88] on span "Shipments" at bounding box center [22, 89] width 6 height 14
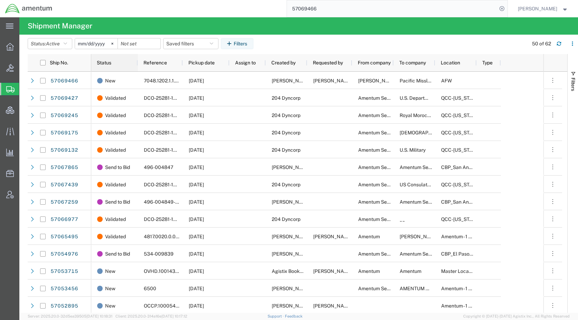
click at [101, 63] on span "Status" at bounding box center [104, 63] width 15 height 6
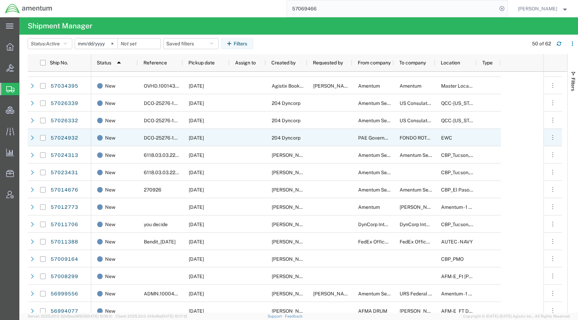
scroll to position [726, 0]
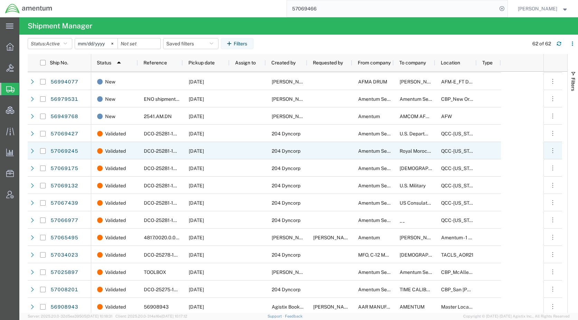
scroll to position [832, 0]
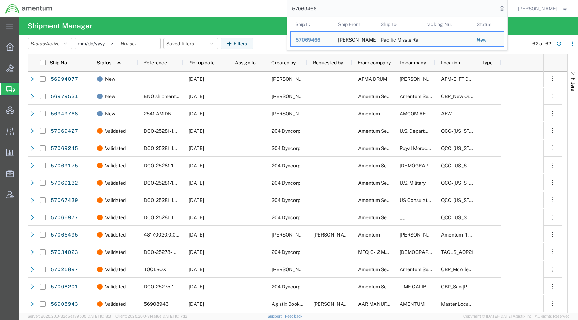
drag, startPoint x: 343, startPoint y: 8, endPoint x: 265, endPoint y: 7, distance: 78.2
click at [265, 7] on div "57069466 Ship ID Ship From Ship To Tracking Nu. Status Ship ID 57069466 Ship Fr…" at bounding box center [282, 8] width 450 height 17
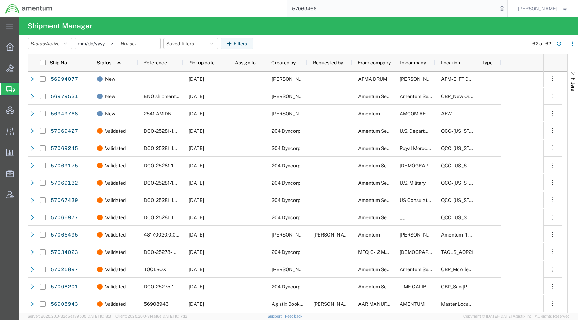
paste input "5497"
type input "57054976"
click at [507, 7] on icon at bounding box center [502, 9] width 10 height 10
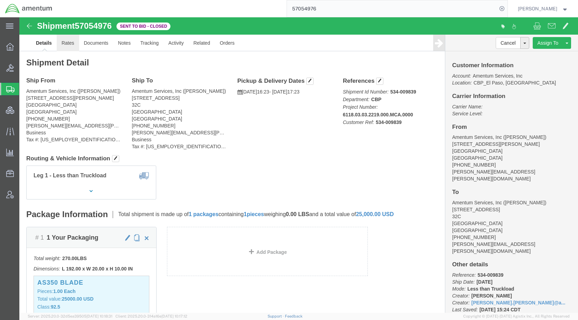
click link "Rates"
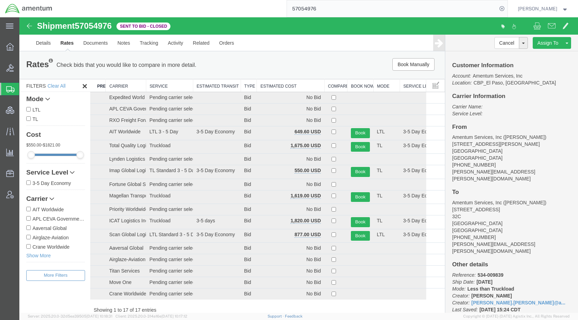
click at [270, 83] on th "Estimated Cost" at bounding box center [290, 85] width 67 height 13
